Goal: Task Accomplishment & Management: Manage account settings

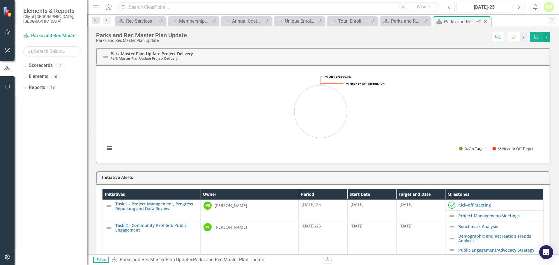
click at [478, 22] on icon "Pin" at bounding box center [478, 22] width 5 height 6
click at [486, 22] on icon "Pin" at bounding box center [485, 22] width 5 height 6
drag, startPoint x: 466, startPoint y: 21, endPoint x: 486, endPoint y: 21, distance: 20.1
click at [0, 0] on icon "Close" at bounding box center [0, 0] width 0 height 0
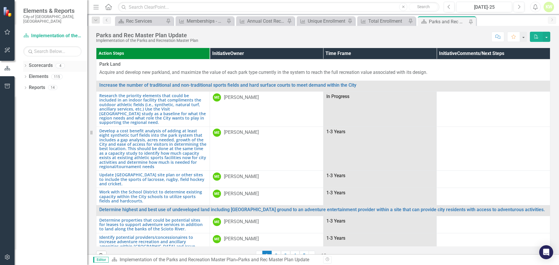
click at [24, 65] on icon "Dropdown" at bounding box center [25, 66] width 4 height 3
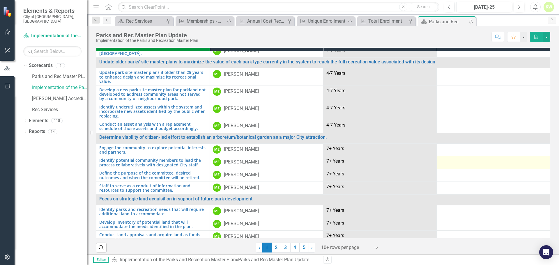
scroll to position [13, 0]
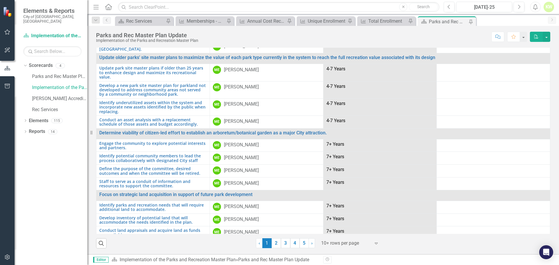
click at [375, 243] on icon at bounding box center [376, 244] width 3 height 2
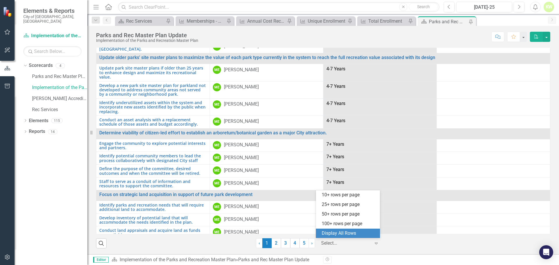
click at [361, 233] on div "Display All Rows" at bounding box center [349, 233] width 55 height 7
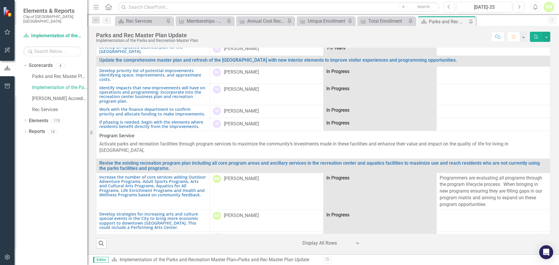
scroll to position [623, 0]
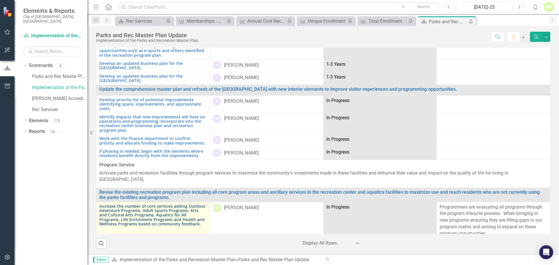
click at [159, 204] on link "Increase the number of core services adding Outdoor Adventure Programs, Adult S…" at bounding box center [152, 215] width 107 height 22
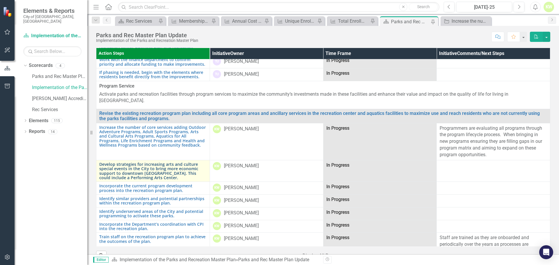
scroll to position [728, 0]
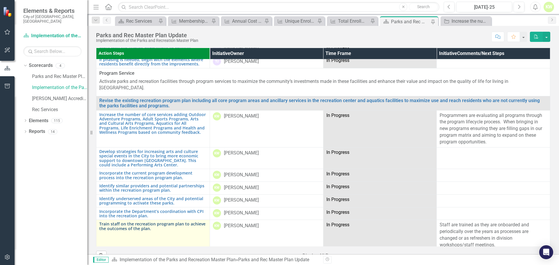
click at [172, 222] on link "Train staff on the recreation program plan to achieve the outcomes of the plan." at bounding box center [152, 226] width 107 height 9
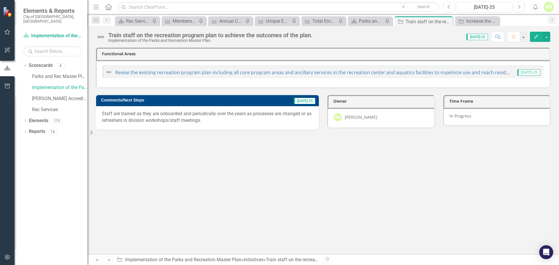
click at [208, 119] on p "Staff are trained as they are onboarded and periodically over the years as proc…" at bounding box center [207, 117] width 211 height 13
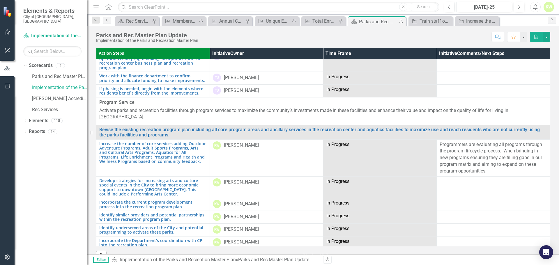
scroll to position [728, 0]
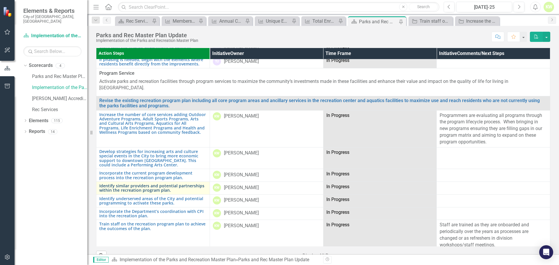
click at [168, 184] on link "Identify similar providers and potential partnerships within the recreation pro…" at bounding box center [152, 188] width 107 height 9
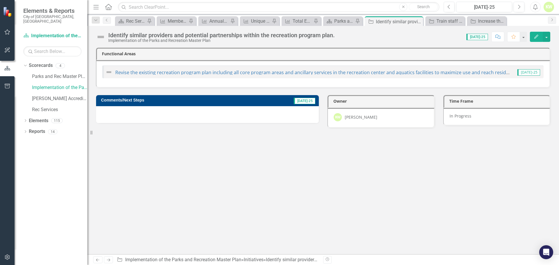
click at [467, 173] on div "Functional Areas Revise the existing recreation program plan including all core…" at bounding box center [323, 151] width 472 height 207
click at [139, 114] on div at bounding box center [207, 114] width 223 height 17
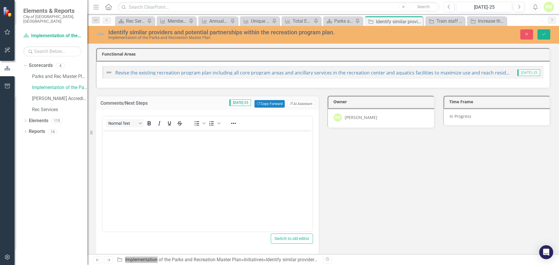
click at [129, 138] on p "Rich Text Area. Press ALT-0 for help." at bounding box center [207, 134] width 207 height 7
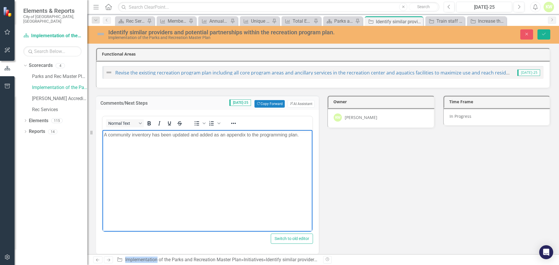
click at [526, 118] on div "In Progress" at bounding box center [496, 117] width 107 height 18
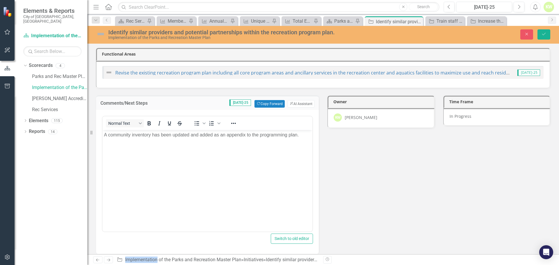
click at [494, 117] on div "In Progress" at bounding box center [496, 117] width 107 height 18
click at [536, 119] on icon "Expand" at bounding box center [539, 119] width 6 height 5
click at [536, 120] on icon "Expand" at bounding box center [539, 119] width 6 height 5
click at [522, 173] on div "Comments/Next Steps [DATE]-25 Copy Forward Copy Forward ClearPoint AI AI Assist…" at bounding box center [323, 171] width 463 height 166
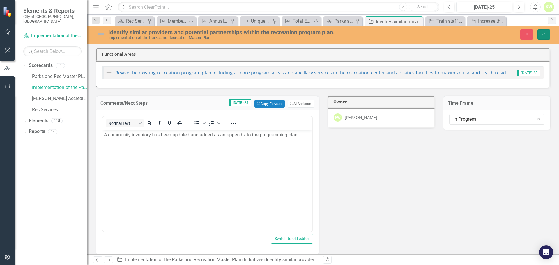
click at [545, 35] on icon "Save" at bounding box center [543, 34] width 5 height 4
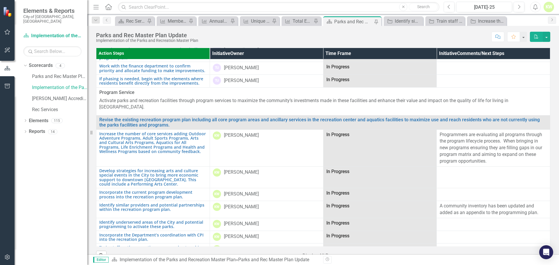
scroll to position [757, 0]
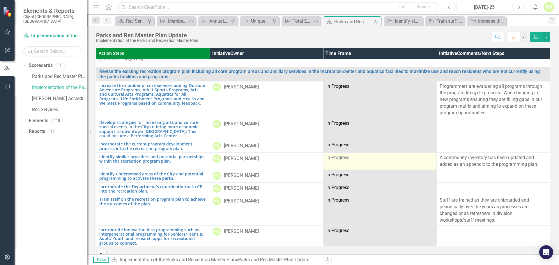
click at [327, 155] on span "In Progress" at bounding box center [337, 158] width 23 height 6
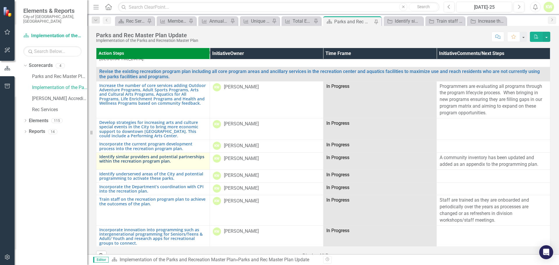
click at [183, 155] on link "Identify similar providers and potential partnerships within the recreation pro…" at bounding box center [152, 159] width 107 height 9
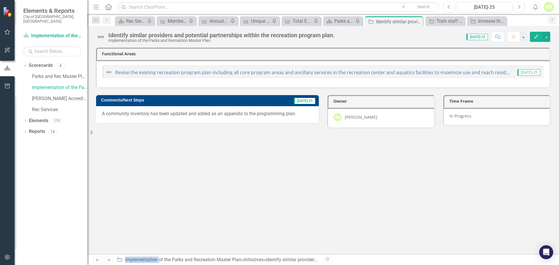
click at [491, 114] on div "In Progress" at bounding box center [496, 117] width 107 height 18
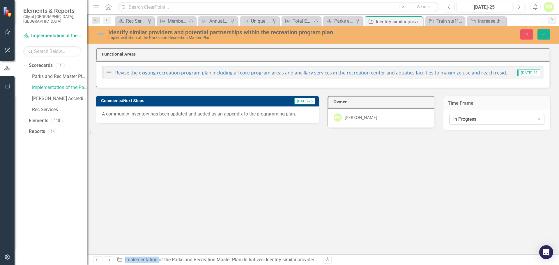
click at [524, 122] on div "In Progress" at bounding box center [493, 119] width 81 height 7
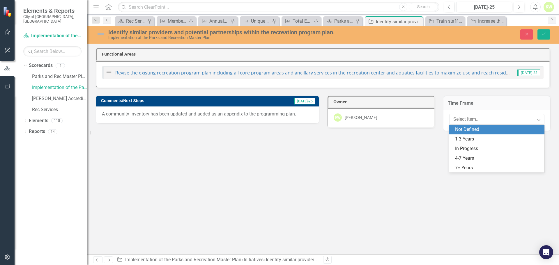
click at [471, 102] on h3 "Time Frame" at bounding box center [497, 103] width 98 height 5
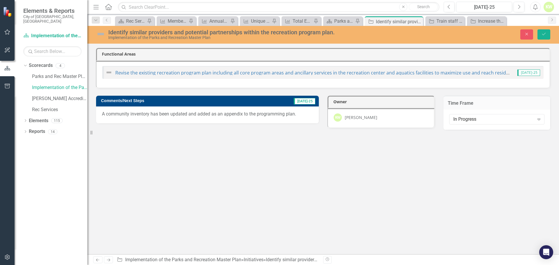
click at [471, 102] on h3 "Time Frame" at bounding box center [497, 103] width 98 height 5
click at [475, 120] on div "In Progress" at bounding box center [493, 119] width 81 height 7
click at [541, 32] on icon "Save" at bounding box center [543, 34] width 5 height 4
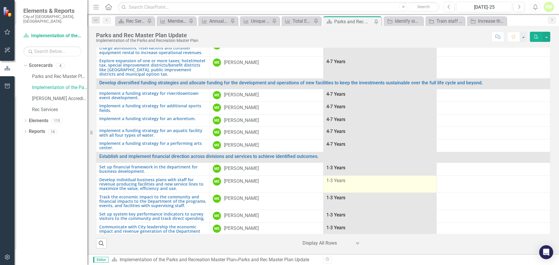
scroll to position [1755, 0]
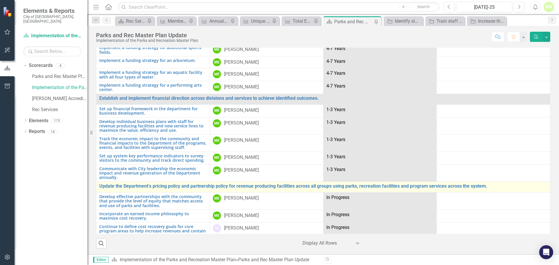
click at [282, 184] on div "Update the Department’s pricing policy and partnership policy for revenue produ…" at bounding box center [323, 187] width 448 height 7
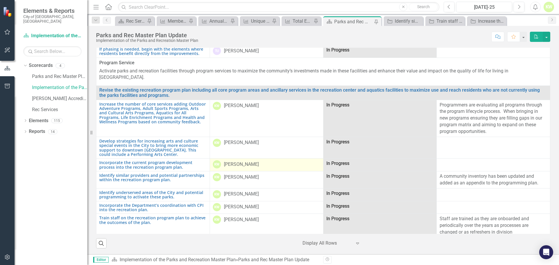
scroll to position [736, 0]
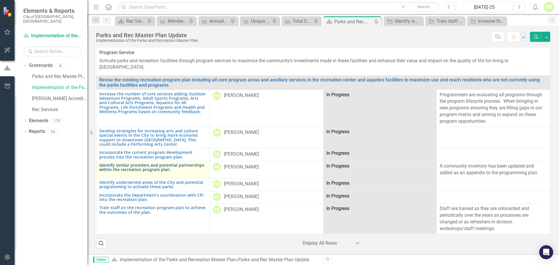
click at [203, 163] on link "Identify similar providers and potential partnerships within the recreation pro…" at bounding box center [152, 167] width 107 height 9
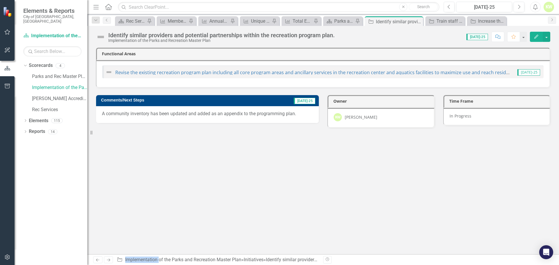
click at [100, 38] on img at bounding box center [100, 36] width 9 height 9
click at [108, 72] on img at bounding box center [108, 72] width 7 height 7
click at [217, 163] on div "Functional Areas Revise the existing recreation program plan including all core…" at bounding box center [323, 151] width 472 height 207
click at [123, 112] on p "A community inventory has been updated and added as an appendix to the programm…" at bounding box center [207, 114] width 211 height 7
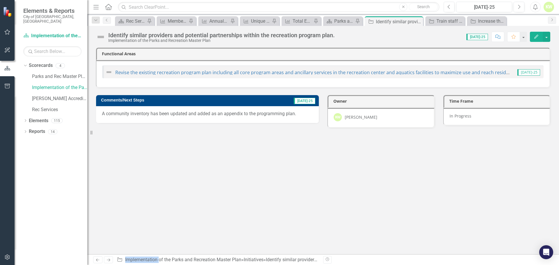
click at [123, 112] on p "A community inventory has been updated and added as an appendix to the programm…" at bounding box center [207, 114] width 211 height 7
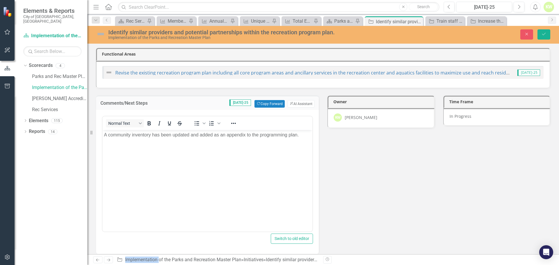
click at [102, 33] on img at bounding box center [100, 33] width 9 height 9
click at [110, 73] on img at bounding box center [108, 72] width 7 height 7
click at [111, 73] on img at bounding box center [108, 72] width 7 height 7
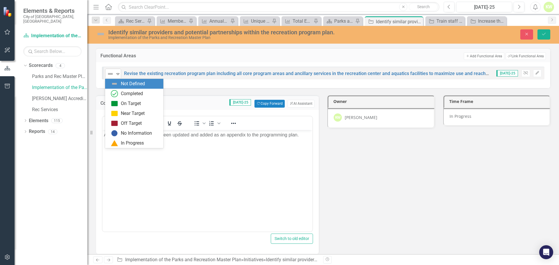
click at [118, 72] on icon "Expand" at bounding box center [118, 74] width 6 height 5
click at [136, 94] on div "Completed" at bounding box center [132, 94] width 22 height 7
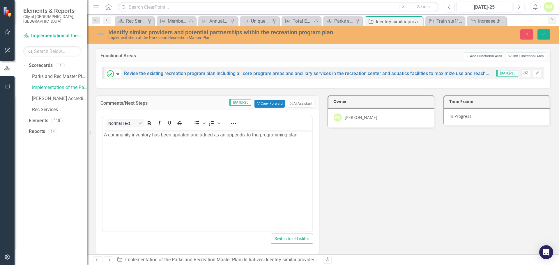
click at [112, 75] on img at bounding box center [110, 73] width 7 height 7
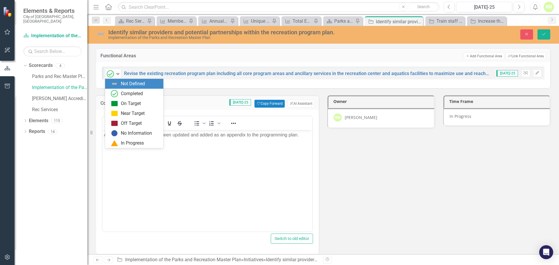
click at [121, 84] on div "Not Defined" at bounding box center [133, 84] width 24 height 7
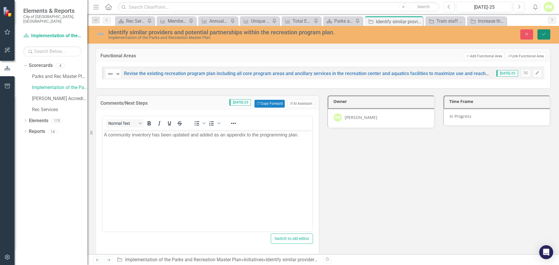
click at [546, 38] on button "Save" at bounding box center [543, 34] width 13 height 10
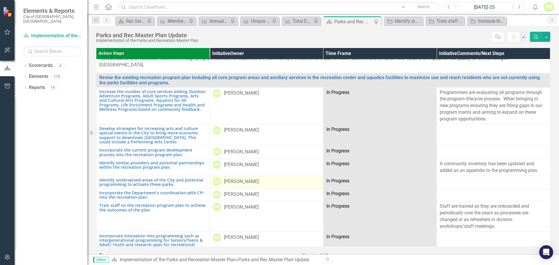
scroll to position [757, 0]
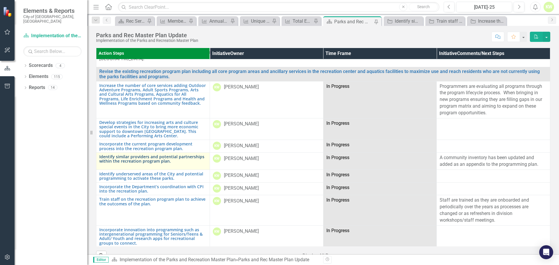
click at [137, 155] on link "Identify similar providers and potential partnerships within the recreation pro…" at bounding box center [152, 159] width 107 height 9
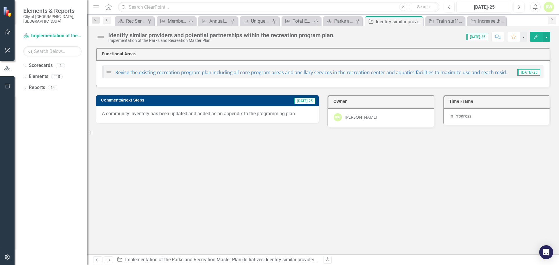
click at [102, 34] on img at bounding box center [100, 36] width 9 height 9
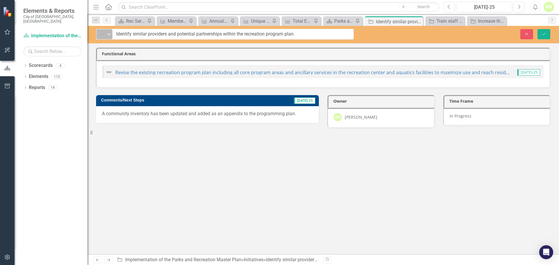
click at [108, 36] on icon "Expand" at bounding box center [109, 34] width 6 height 5
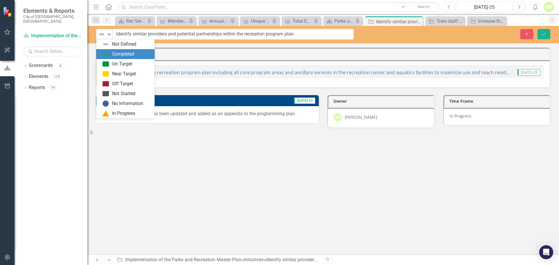
click at [111, 54] on div "Completed" at bounding box center [126, 54] width 49 height 7
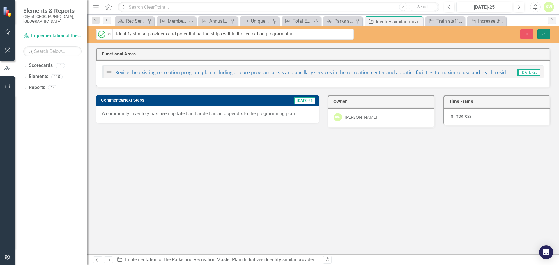
click at [545, 35] on icon "Save" at bounding box center [543, 34] width 5 height 4
